Goal: Task Accomplishment & Management: Manage account settings

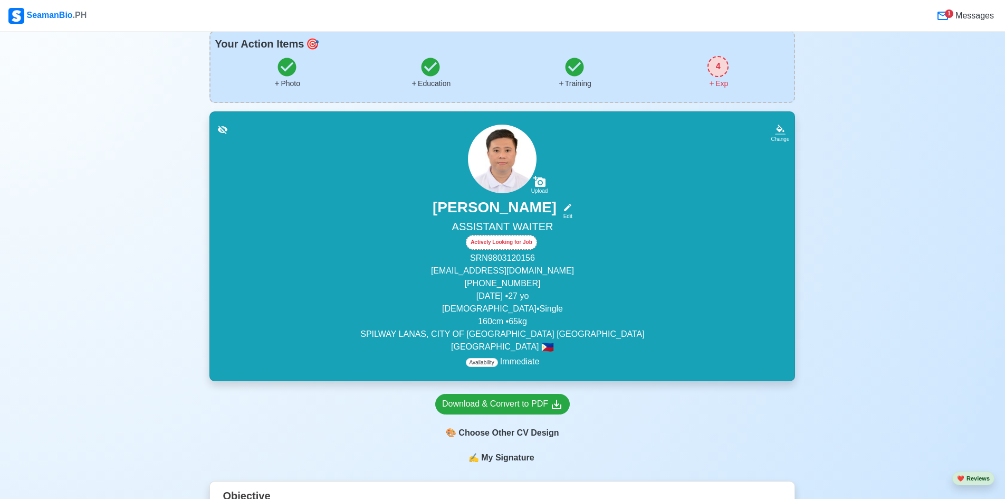
scroll to position [211, 0]
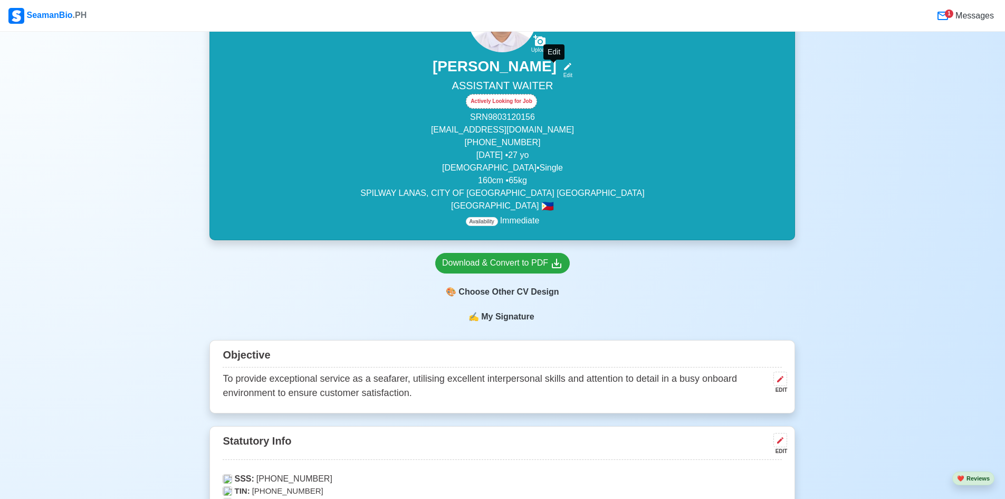
click at [564, 68] on icon at bounding box center [567, 66] width 7 height 7
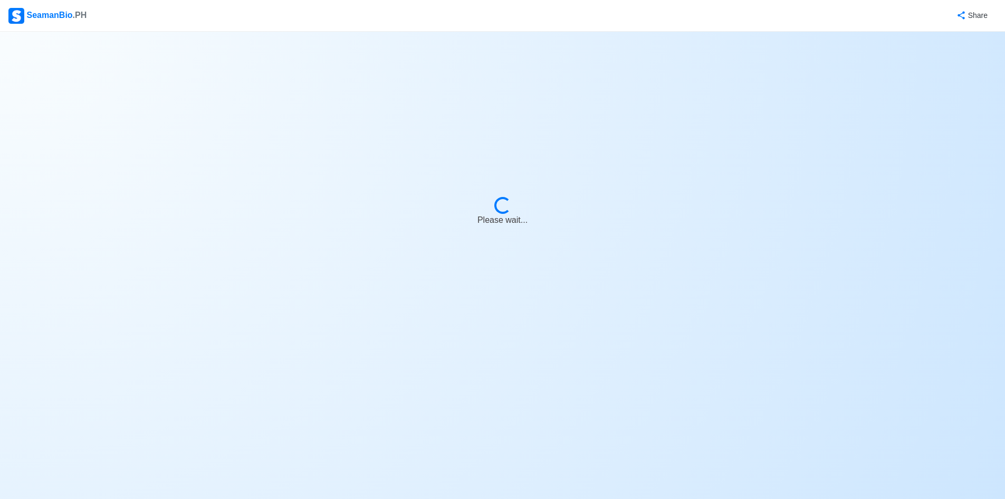
select select "Actively Looking for Job"
select select "Visible for Hiring"
select select "Single"
select select "[DEMOGRAPHIC_DATA]"
select select "PH"
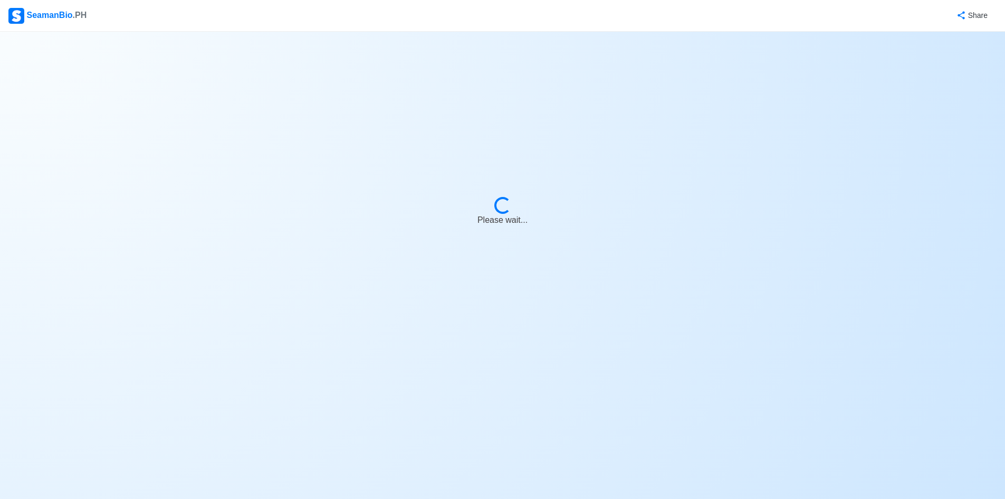
select select "4102416000000"
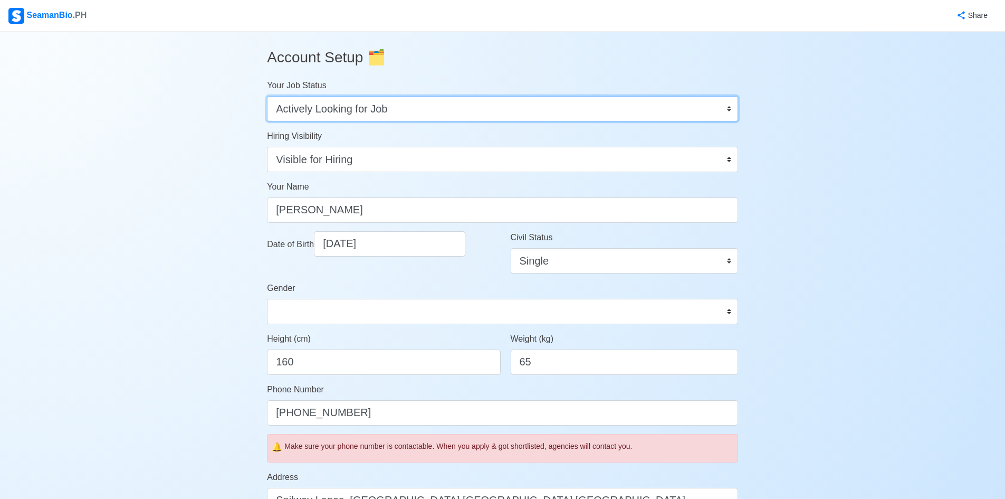
click at [401, 109] on select "Onboard Actively Looking for Job Not Looking for Job" at bounding box center [502, 108] width 471 height 25
click at [267, 96] on select "Onboard Actively Looking for Job Not Looking for Job" at bounding box center [502, 108] width 471 height 25
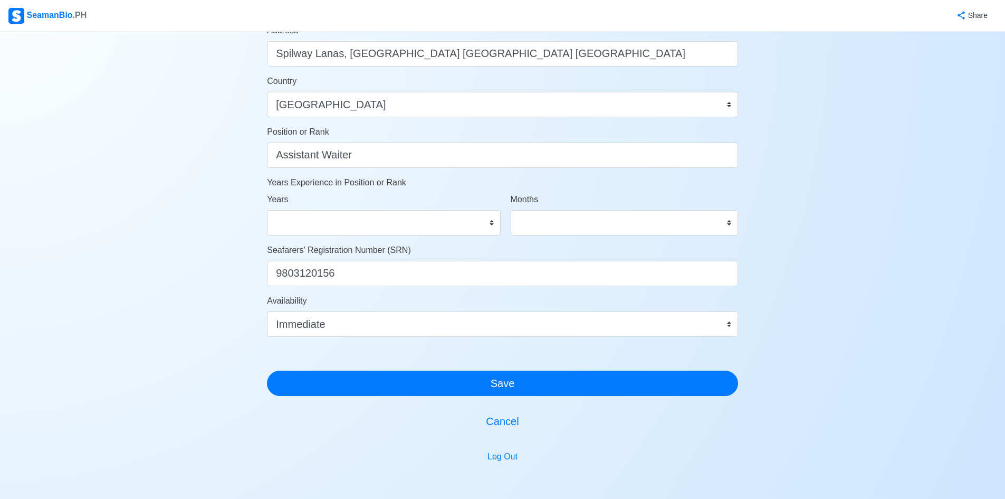
scroll to position [475, 0]
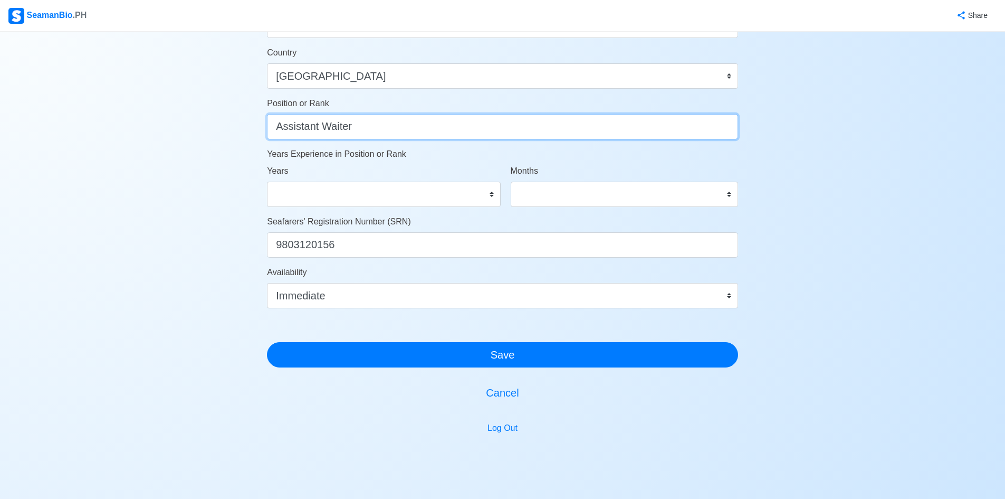
click at [437, 122] on input "Assistant Waiter" at bounding box center [502, 126] width 471 height 25
type input "A"
click at [341, 126] on input "Position or Rank" at bounding box center [502, 126] width 471 height 25
click at [340, 131] on input "WASTE MANEGEMENT STAFF" at bounding box center [502, 126] width 471 height 25
type input "WASTE MANAGEMENT STAFF"
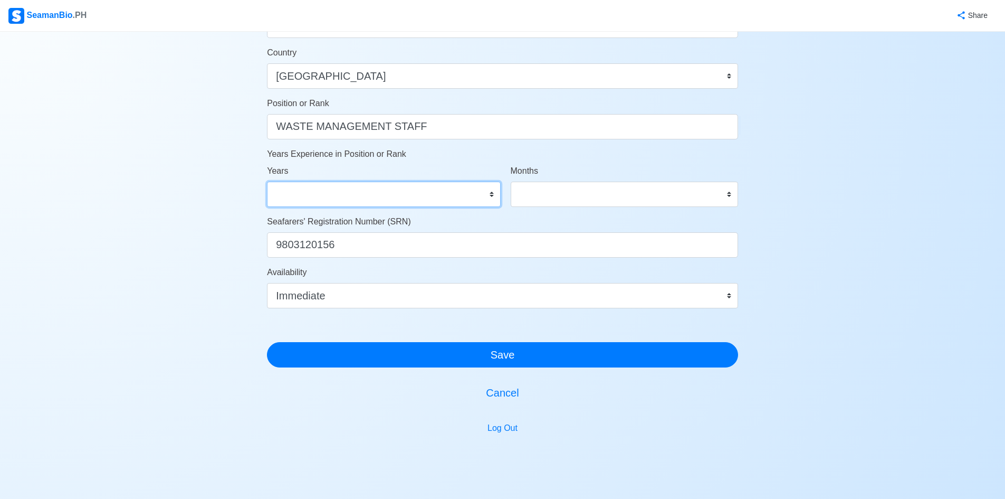
click at [413, 198] on select "0 1 2 3 4 5 6 7 8 9 10 11 12 13 14 15 16 17 18 19 20 21 22 23 24 25 26 27 28 29…" at bounding box center [383, 194] width 233 height 25
select select "0"
click at [267, 182] on select "0 1 2 3 4 5 6 7 8 9 10 11 12 13 14 15 16 17 18 19 20 21 22 23 24 25 26 27 28 29…" at bounding box center [383, 194] width 233 height 25
click at [532, 182] on select "0 1 2 3 4 5 6 7 8 9 10 11" at bounding box center [624, 194] width 227 height 25
select select "0"
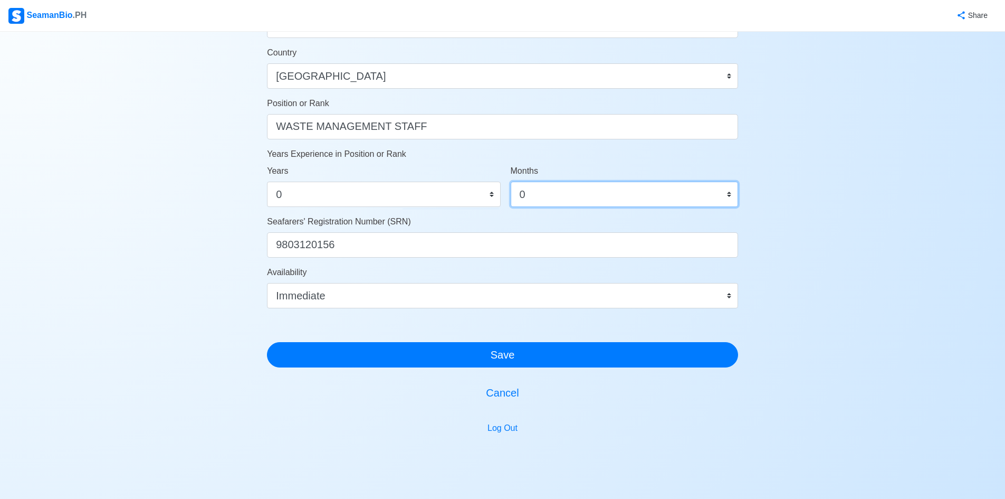
click at [511, 182] on select "0 1 2 3 4 5 6 7 8 9 10 11" at bounding box center [624, 194] width 227 height 25
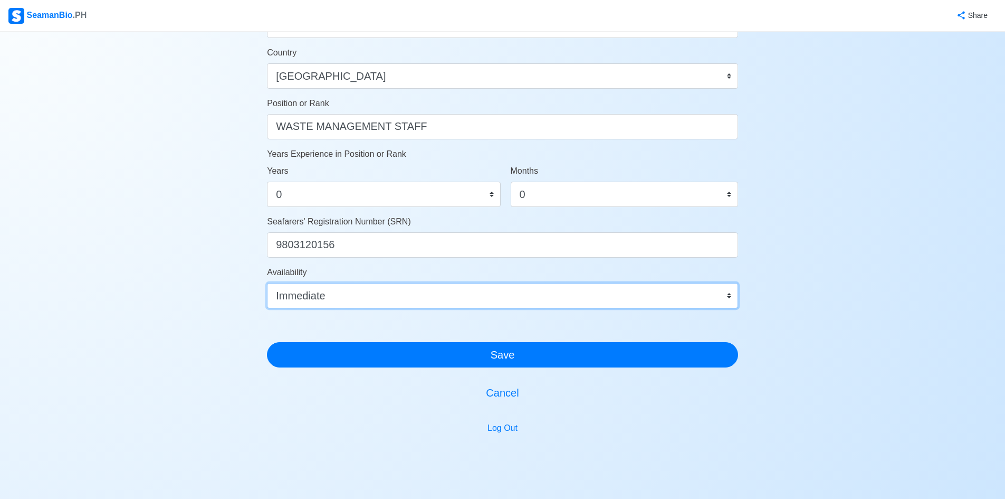
click at [419, 295] on select "Immediate [DATE] [DATE] [DATE] [DATE] [DATE] [DATE] [DATE] [DATE] [DATE]" at bounding box center [502, 295] width 471 height 25
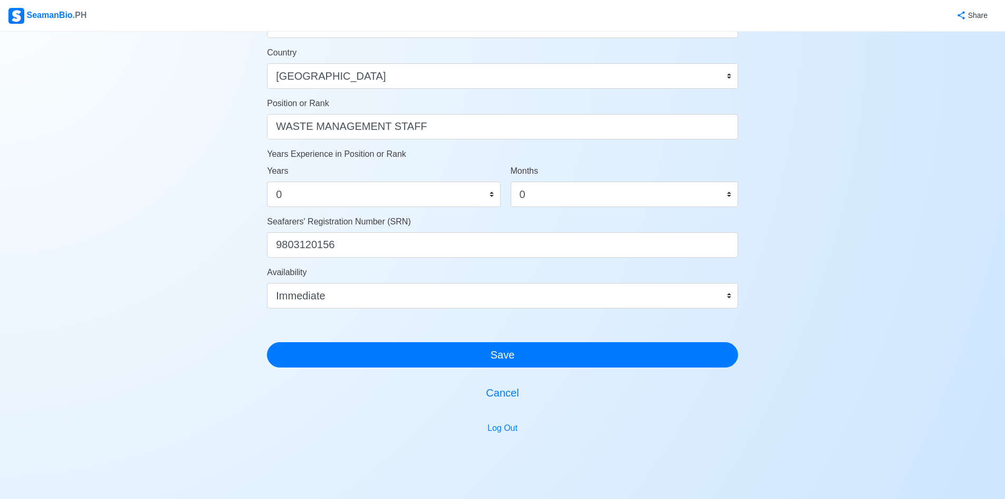
click at [231, 242] on div "Account Setup 🗂️ Your Job Status Onboard Actively Looking for Job Not Looking f…" at bounding box center [502, 33] width 1005 height 953
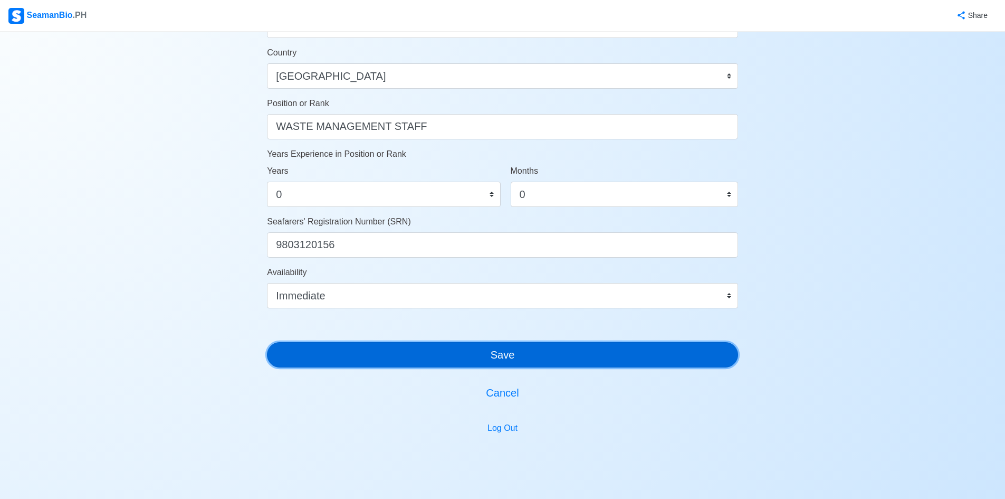
click at [395, 348] on button "Save" at bounding box center [502, 354] width 471 height 25
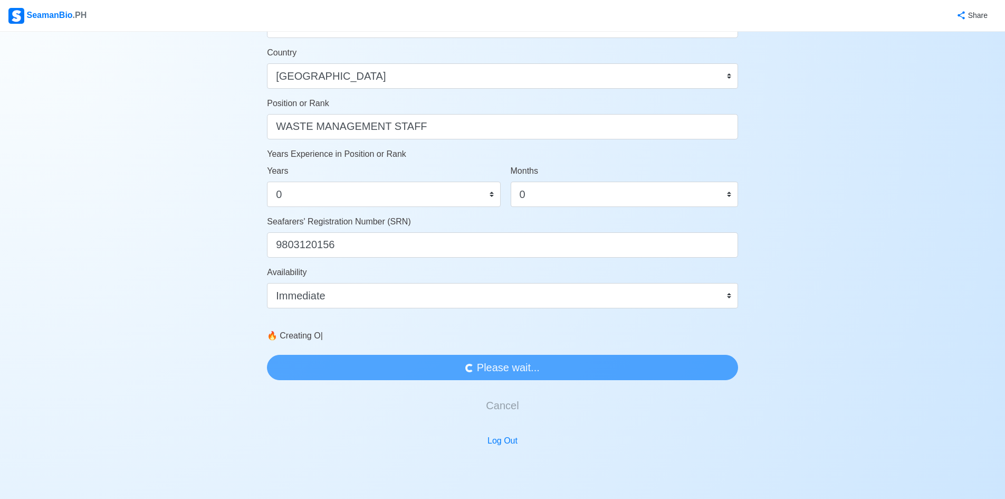
scroll to position [0, 0]
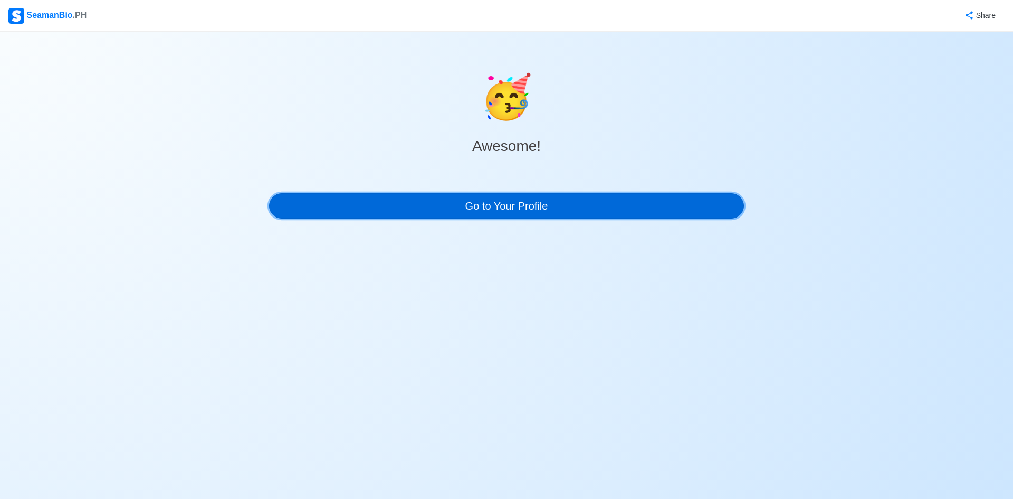
click at [482, 208] on link "Go to Your Profile" at bounding box center [506, 205] width 475 height 25
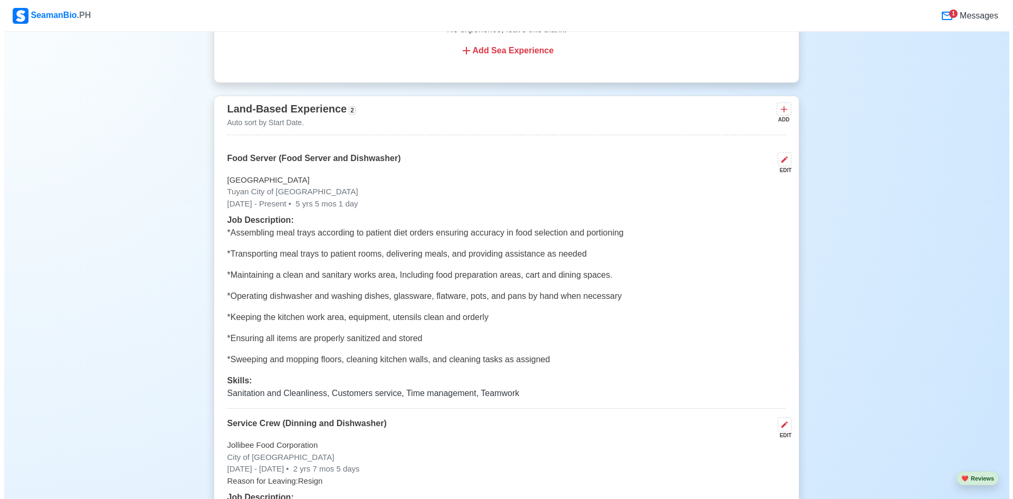
scroll to position [2164, 0]
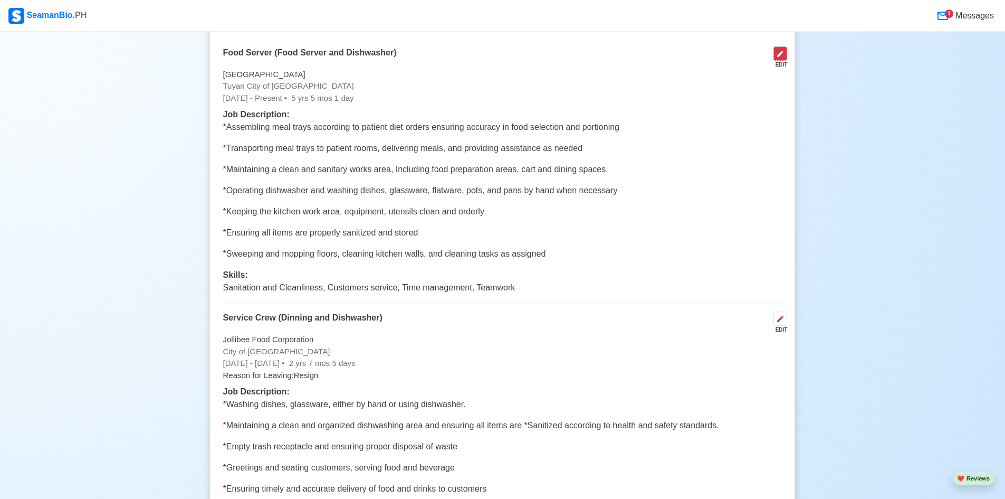
click at [778, 58] on icon at bounding box center [780, 54] width 8 height 8
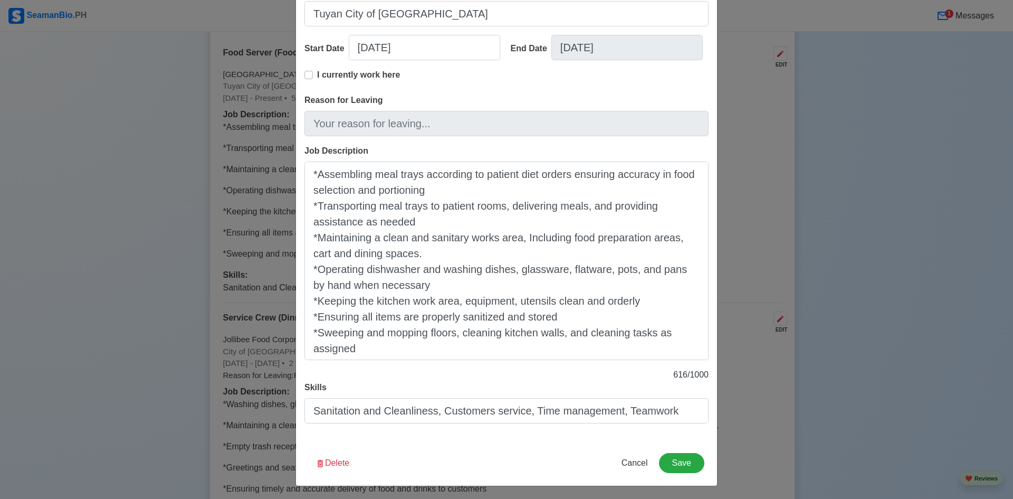
scroll to position [179, 0]
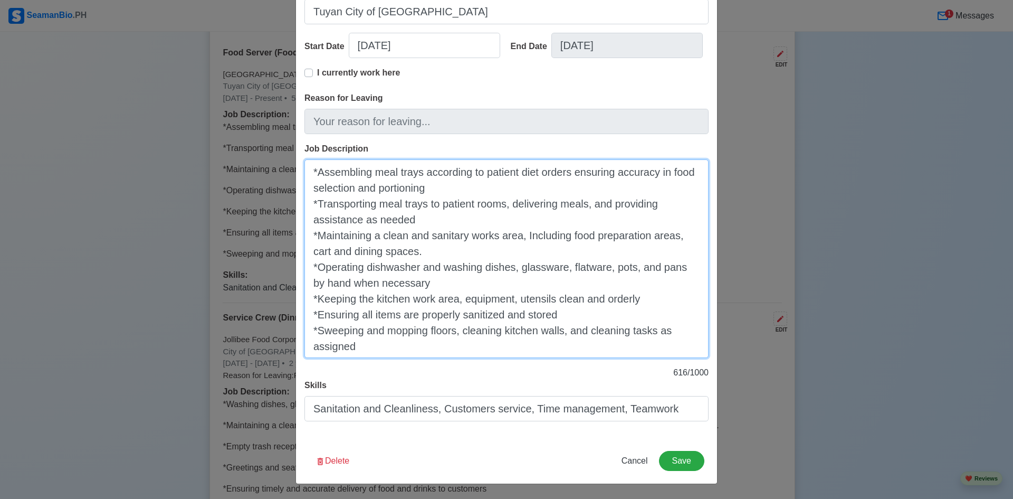
click at [378, 350] on textarea "*Assembling meal trays according to patient diet orders ensuring accuracy in fo…" at bounding box center [507, 258] width 404 height 198
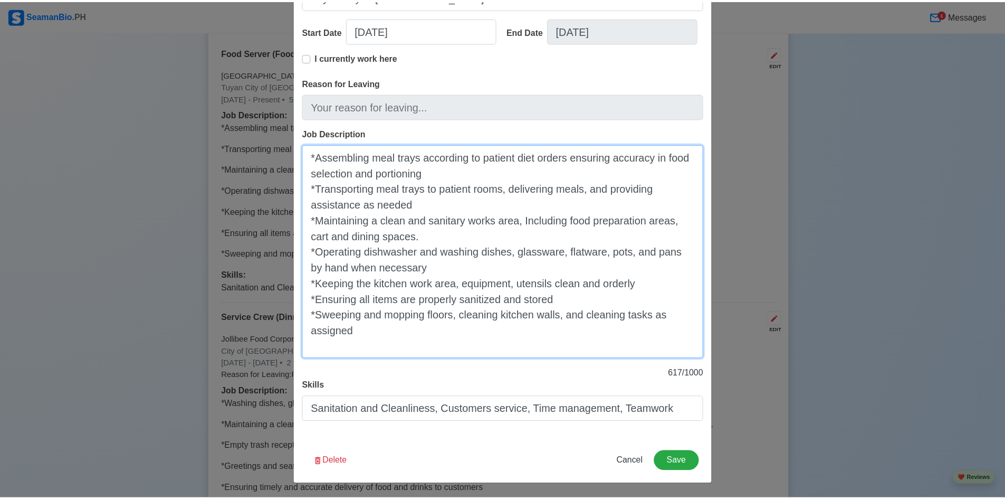
scroll to position [195, 0]
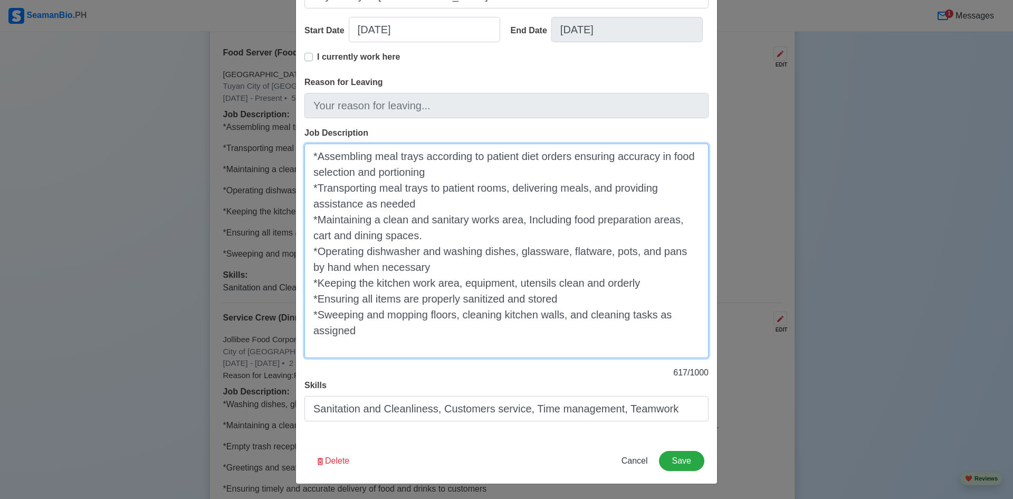
type textarea "*Assembling meal trays according to patient diet orders ensuring accuracy in fo…"
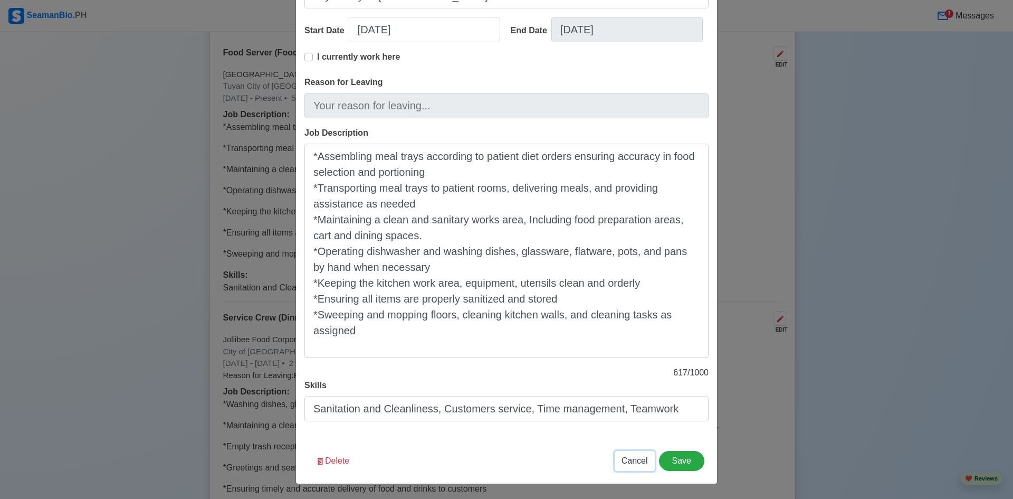
click at [638, 463] on span "Cancel" at bounding box center [635, 460] width 26 height 9
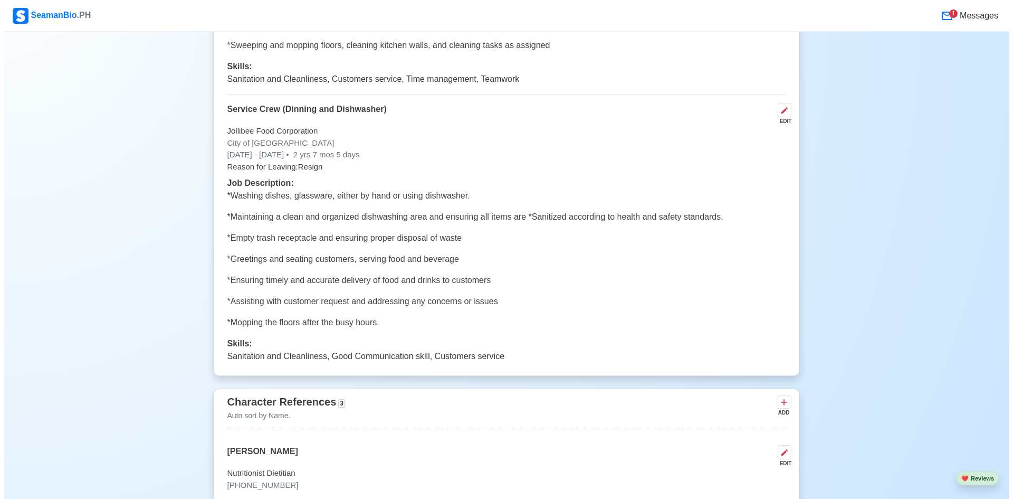
scroll to position [2375, 0]
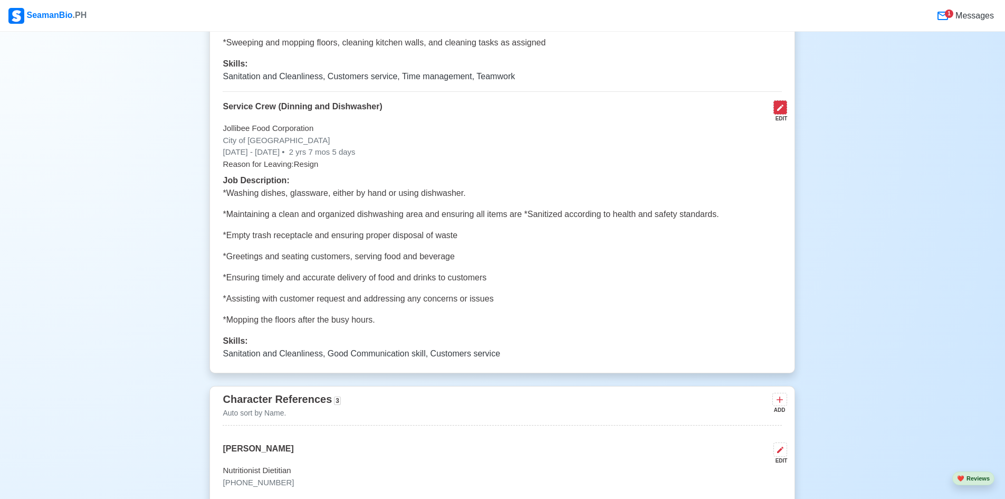
click at [783, 110] on icon at bounding box center [780, 107] width 8 height 8
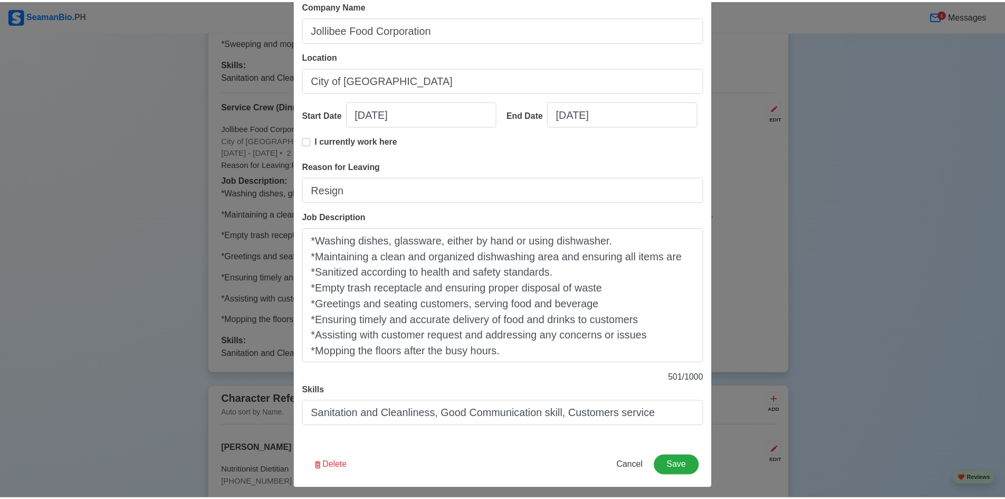
scroll to position [116, 0]
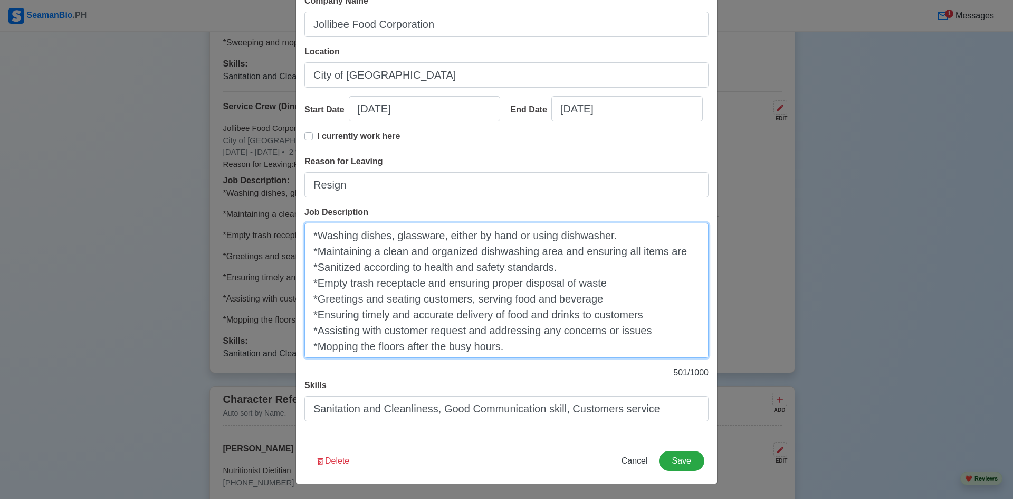
drag, startPoint x: 328, startPoint y: 282, endPoint x: 604, endPoint y: 284, distance: 276.0
click at [604, 284] on textarea "*Washing dishes, glassware, either by hand or using dishwasher. *Maintaining a …" at bounding box center [507, 290] width 404 height 135
click at [602, 308] on textarea "*Washing dishes, glassware, either by hand or using dishwasher. *Maintaining a …" at bounding box center [507, 290] width 404 height 135
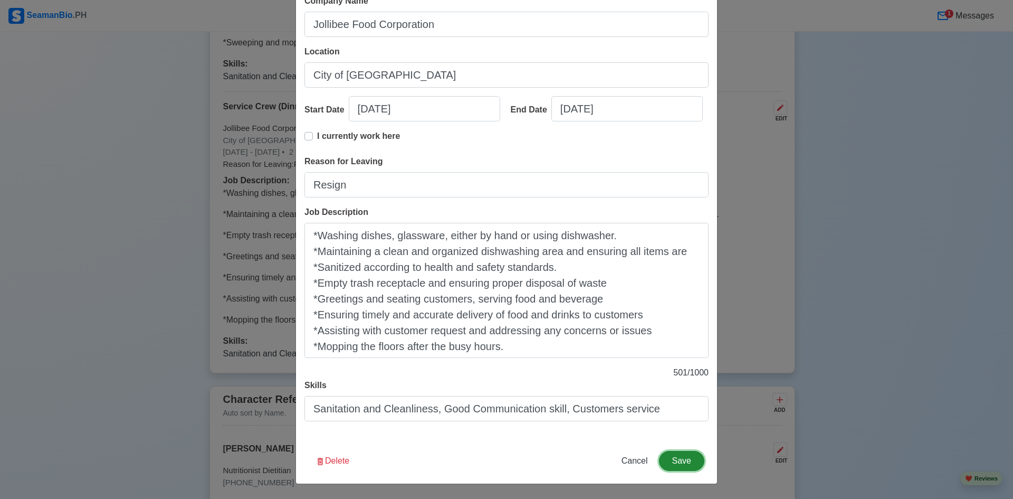
click at [683, 467] on button "Save" at bounding box center [681, 461] width 45 height 20
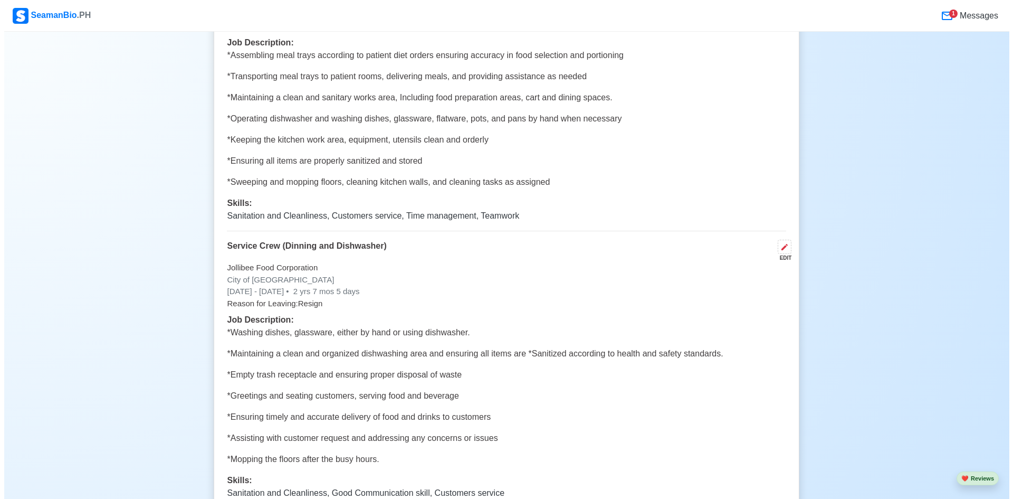
scroll to position [2164, 0]
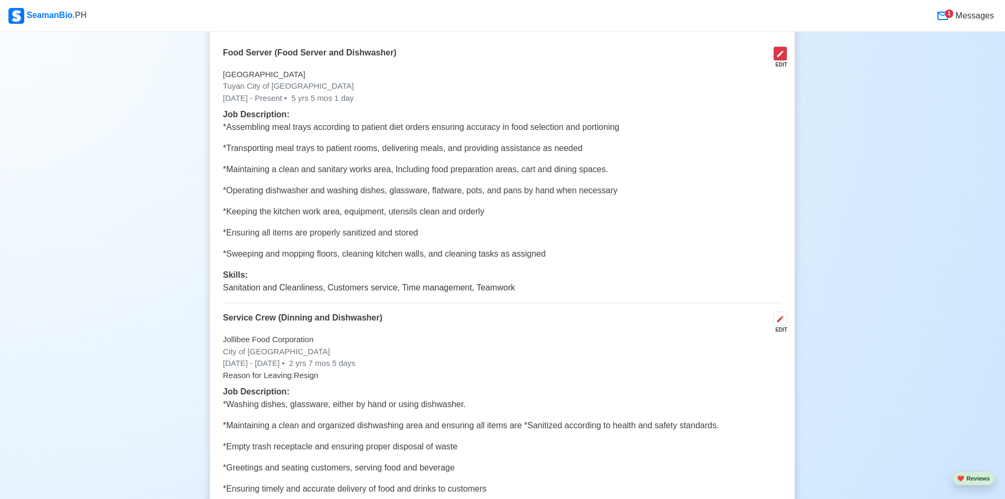
click at [776, 61] on button at bounding box center [781, 53] width 14 height 14
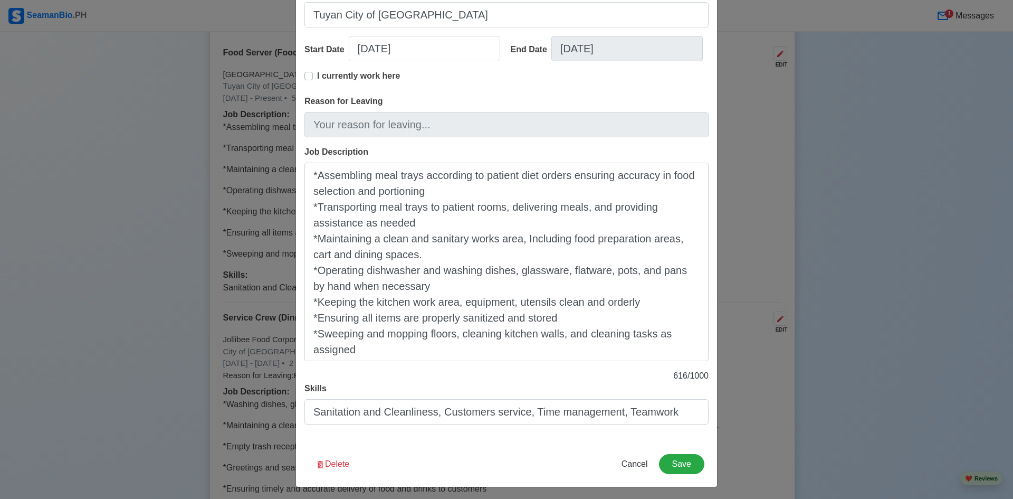
scroll to position [179, 0]
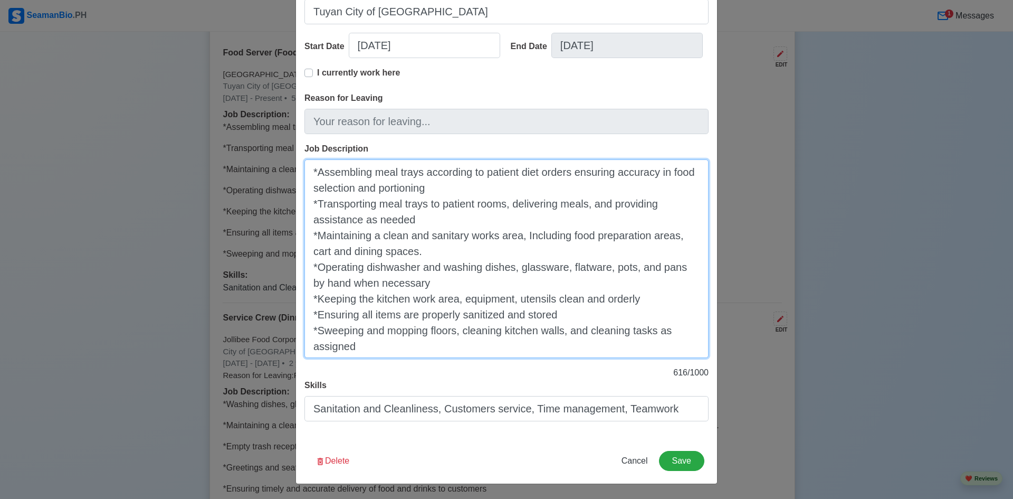
click at [395, 345] on textarea "*Assembling meal trays according to patient diet orders ensuring accuracy in fo…" at bounding box center [507, 258] width 404 height 198
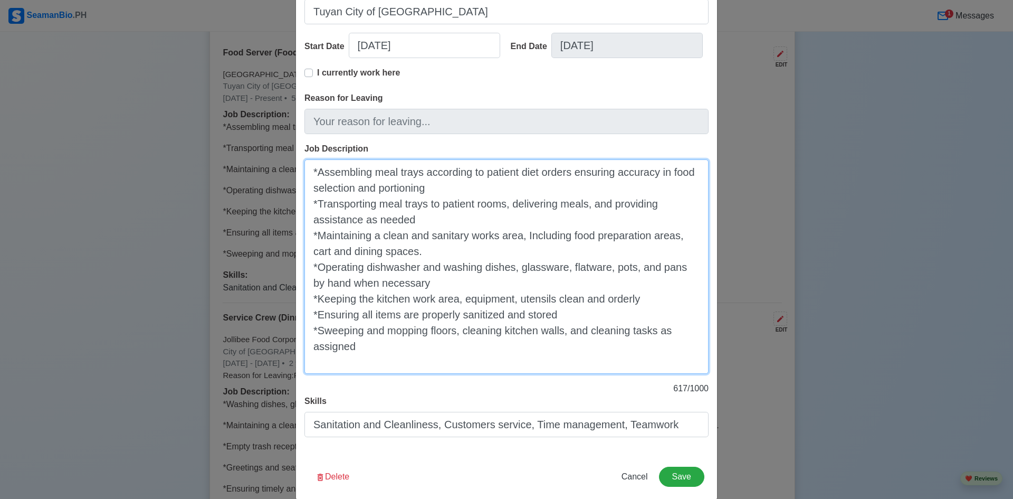
paste textarea "Empty trash receptacle and ensuring proper disposal of waste"
click at [307, 364] on textarea "*Assembling meal trays according to patient diet orders ensuring accuracy in fo…" at bounding box center [507, 266] width 404 height 214
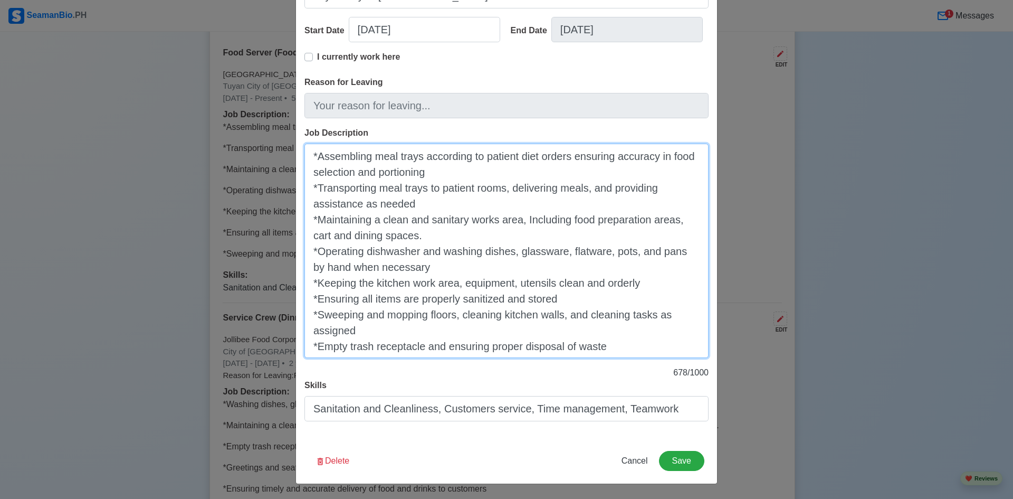
type textarea "*Assembling meal trays according to patient diet orders ensuring accuracy in fo…"
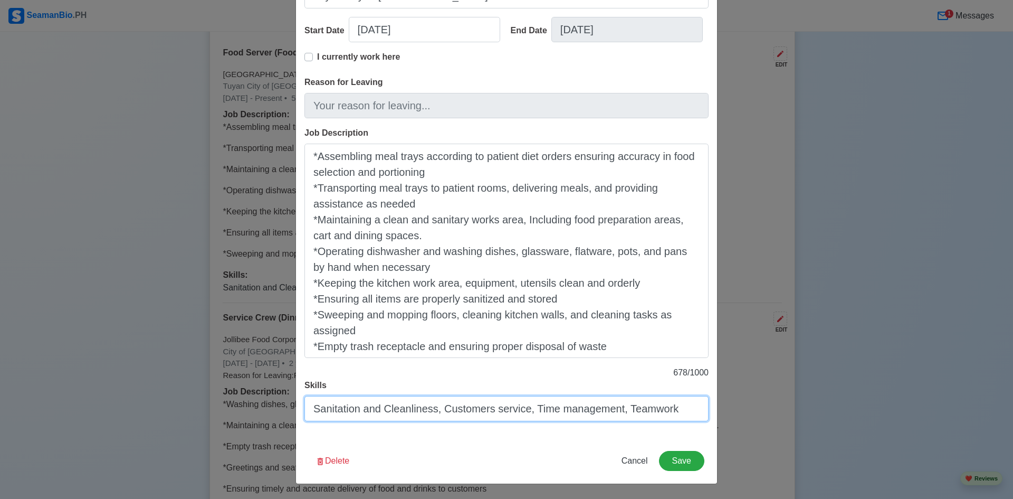
click at [520, 410] on input "Sanitation and Cleanliness, Customers service, Time management, Teamwork" at bounding box center [507, 408] width 404 height 25
click at [619, 411] on input "Sanitation and Cleanliness, waste Management, Time management, Teamwork" at bounding box center [507, 408] width 404 height 25
click at [619, 411] on input "Sanitation and Cleanliness, waste Management, Teamwork" at bounding box center [507, 408] width 404 height 25
click at [442, 411] on input "Sanitation and Cleanliness, waste Management, Teamwork" at bounding box center [507, 408] width 404 height 25
type input "Sanitation and Cleanliness, Waste Management, Teamwork"
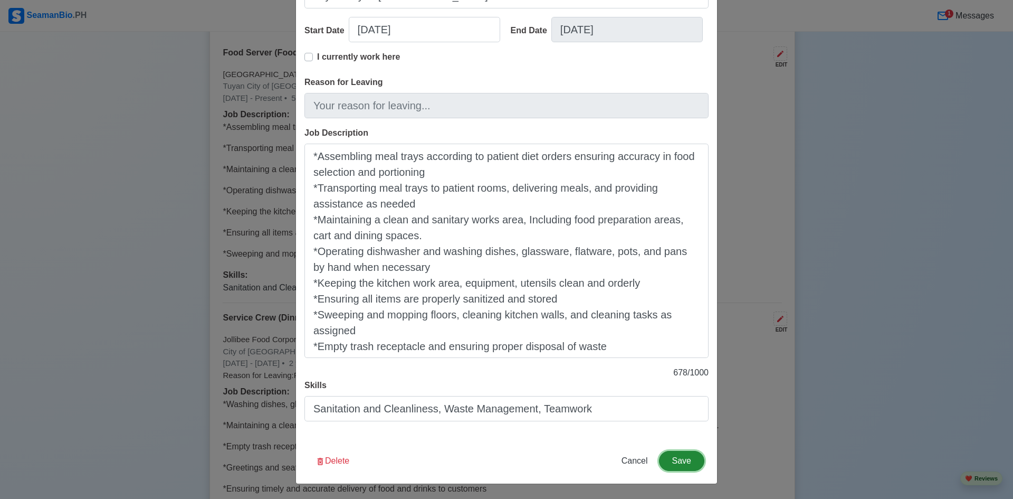
click at [668, 461] on button "Save" at bounding box center [681, 461] width 45 height 20
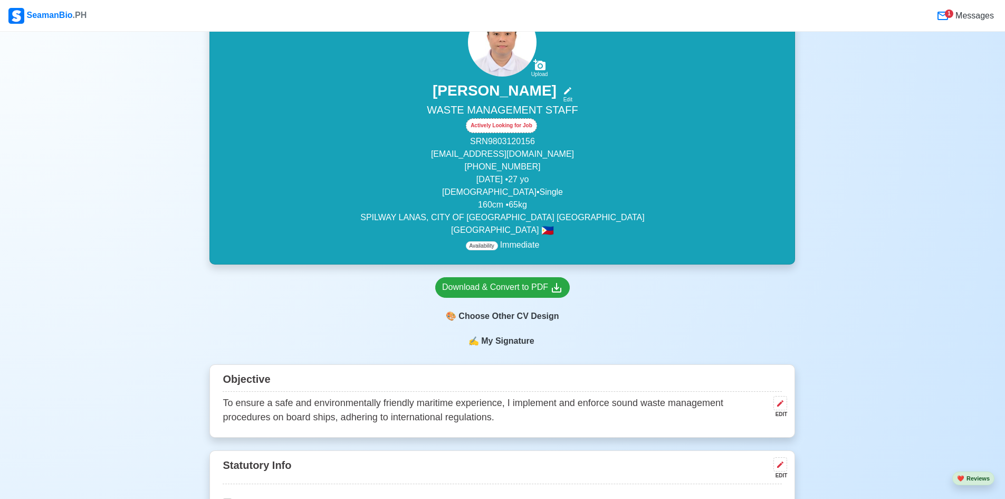
scroll to position [53, 0]
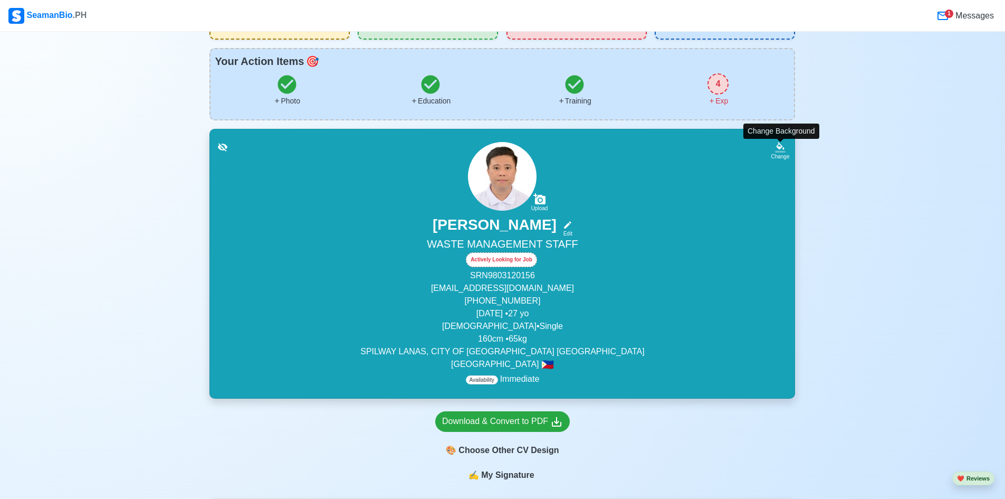
click at [784, 143] on icon at bounding box center [780, 147] width 11 height 11
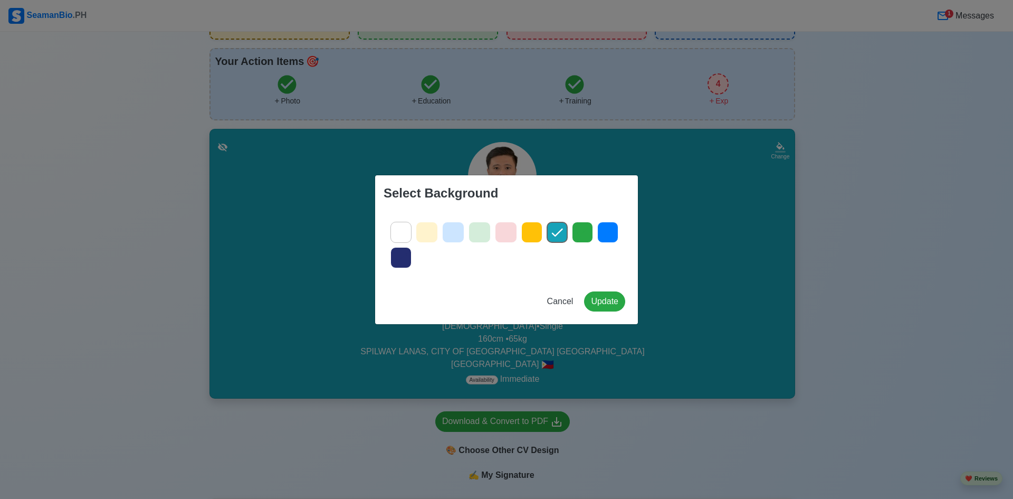
click at [426, 230] on icon at bounding box center [427, 232] width 16 height 16
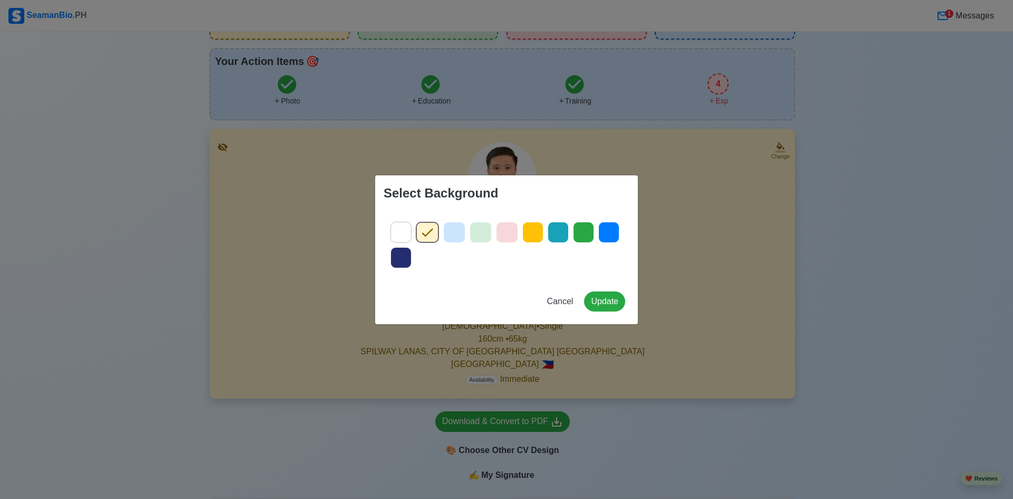
click at [457, 234] on icon at bounding box center [455, 232] width 16 height 16
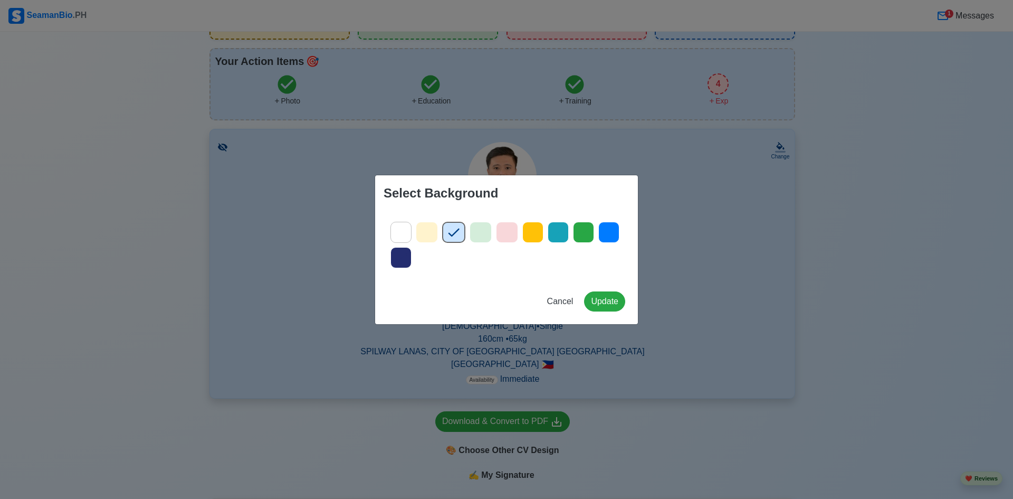
click at [426, 232] on icon at bounding box center [427, 232] width 16 height 16
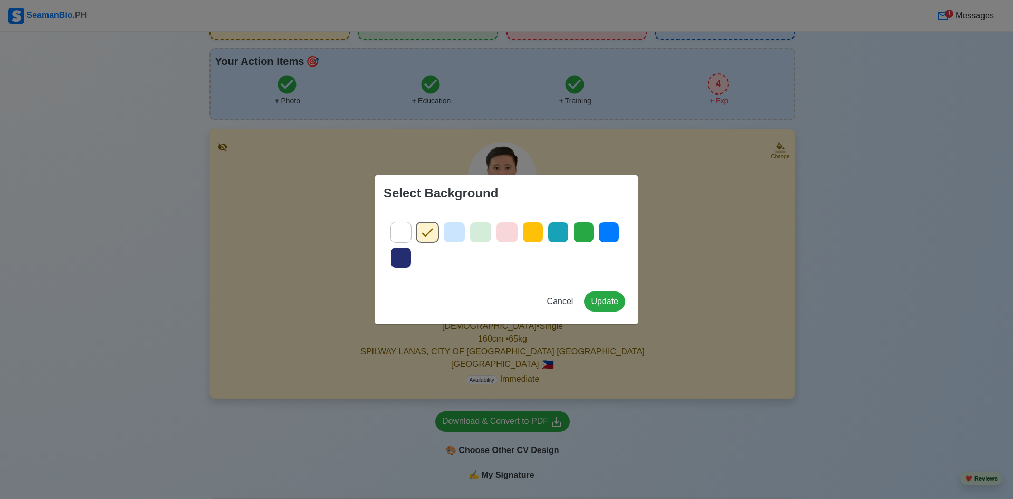
click at [401, 233] on icon at bounding box center [401, 232] width 11 height 8
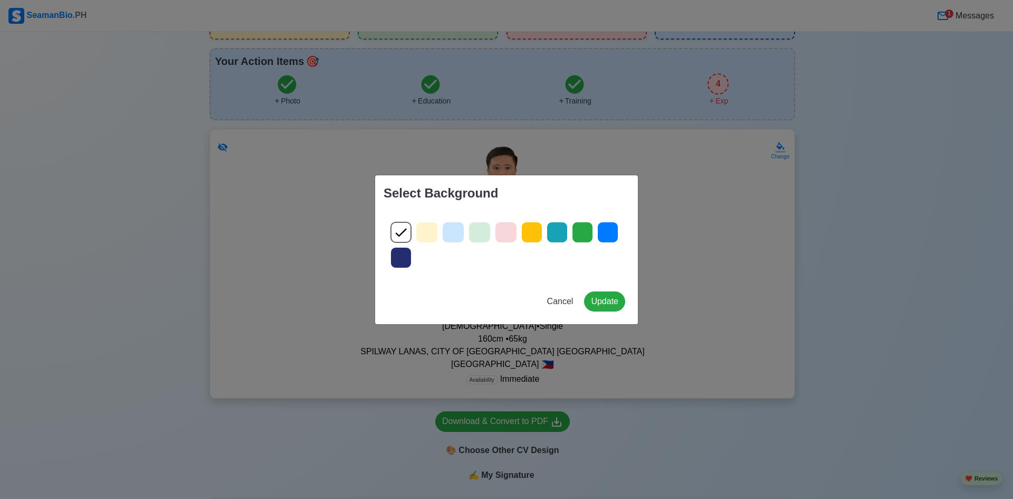
click at [428, 232] on icon at bounding box center [427, 232] width 11 height 8
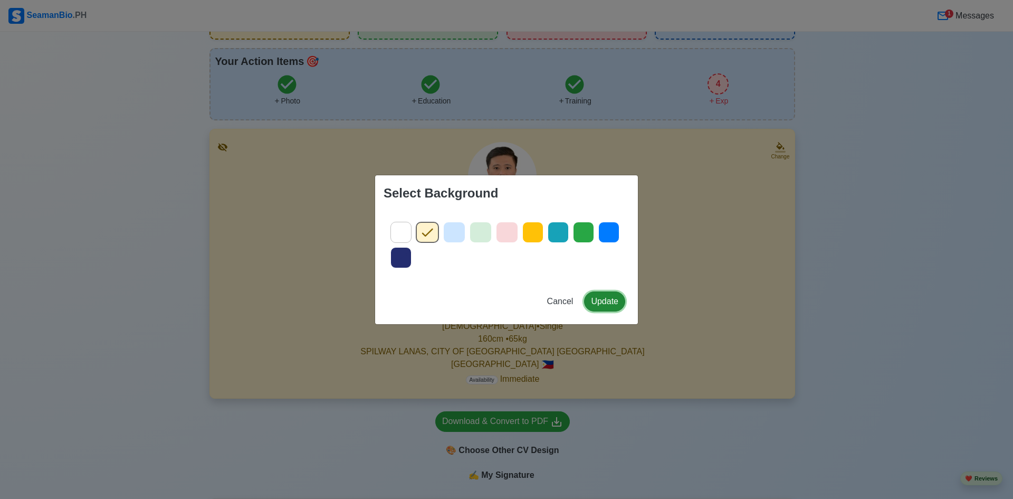
click at [608, 301] on button "Update" at bounding box center [604, 301] width 41 height 20
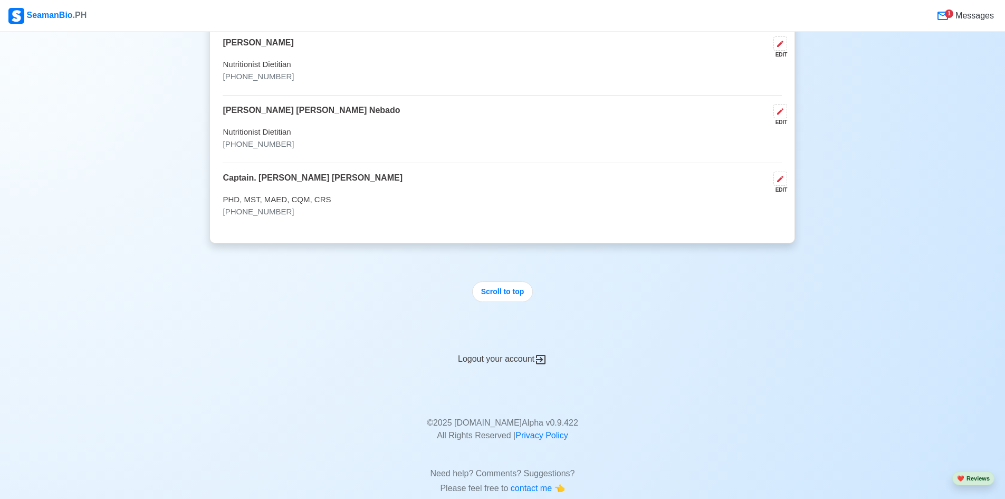
scroll to position [2832, 0]
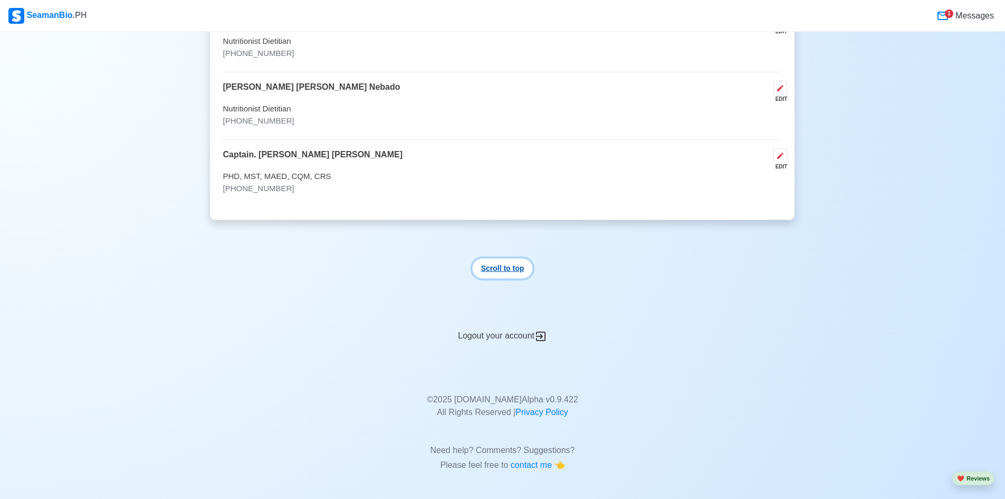
click at [506, 268] on button "Scroll to top" at bounding box center [502, 268] width 61 height 21
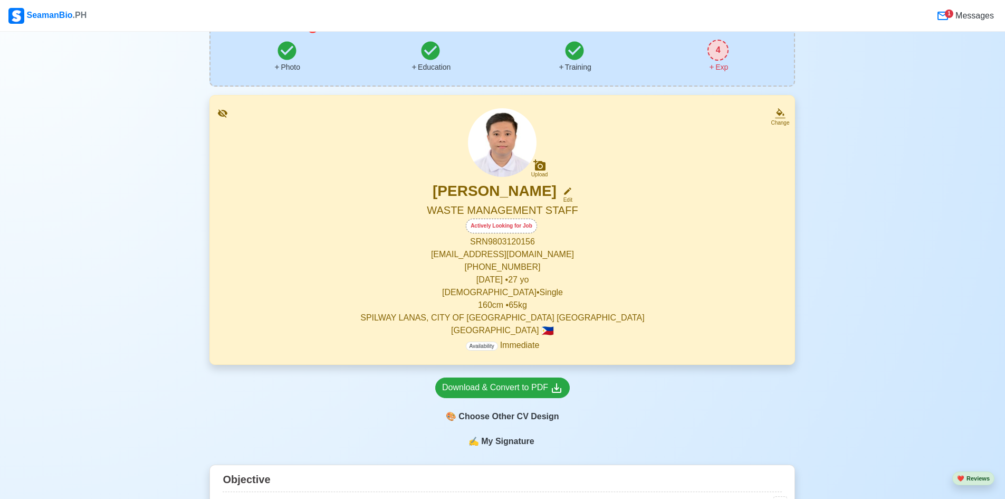
scroll to position [106, 0]
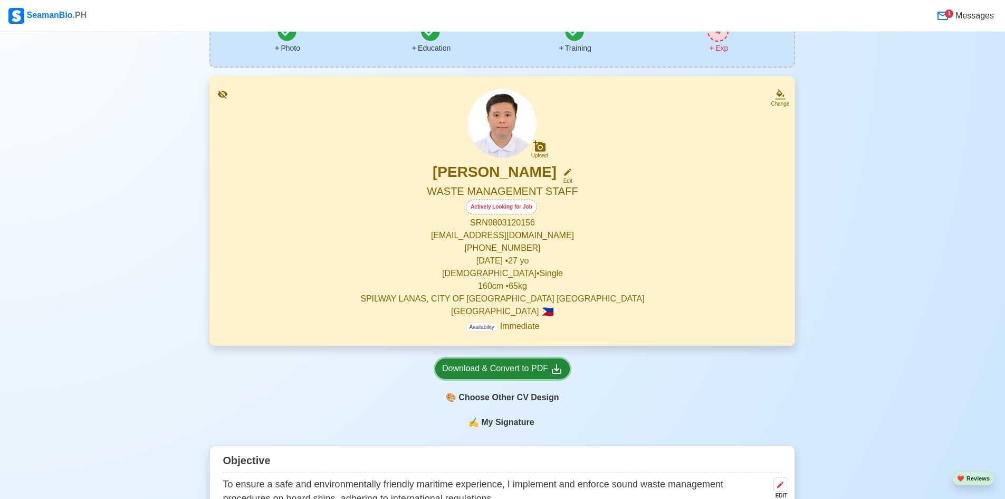
click at [507, 372] on div "Download & Convert to PDF" at bounding box center [502, 368] width 121 height 13
